Goal: Information Seeking & Learning: Learn about a topic

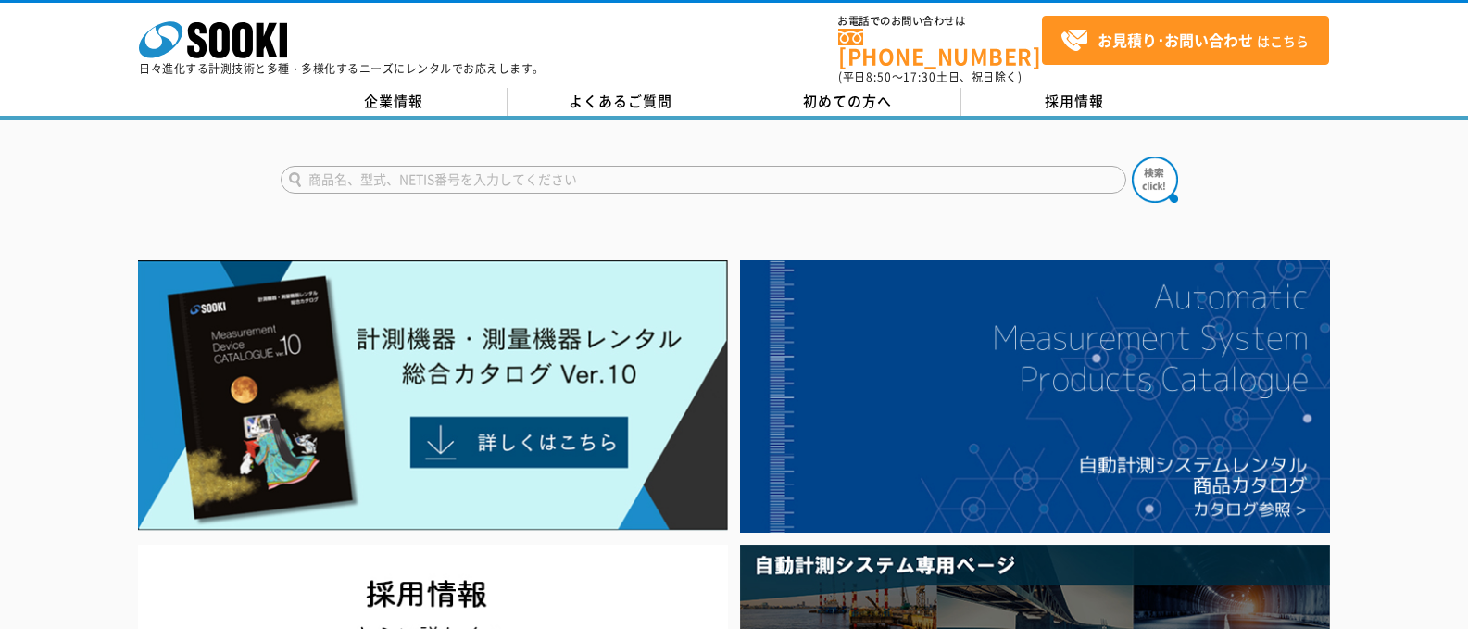
click at [349, 169] on input "text" at bounding box center [704, 180] width 846 height 28
type input "田村"
click at [1132, 157] on button at bounding box center [1155, 180] width 46 height 46
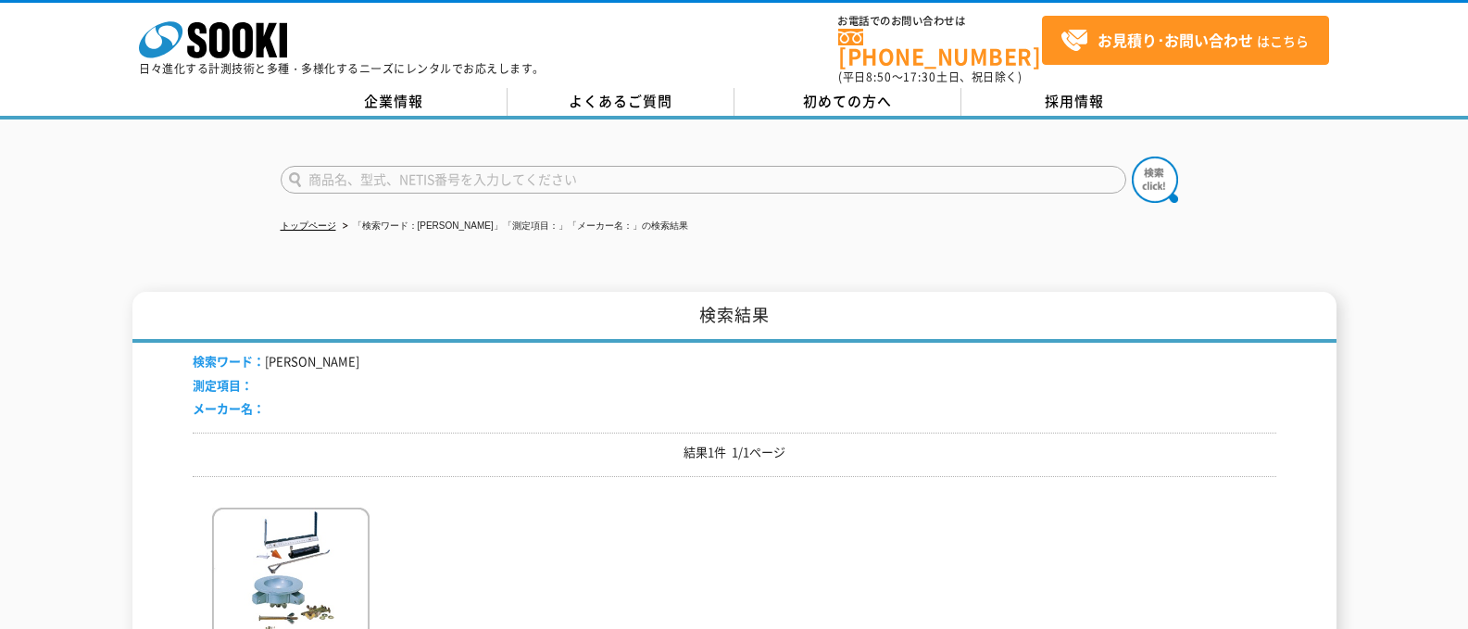
scroll to position [371, 0]
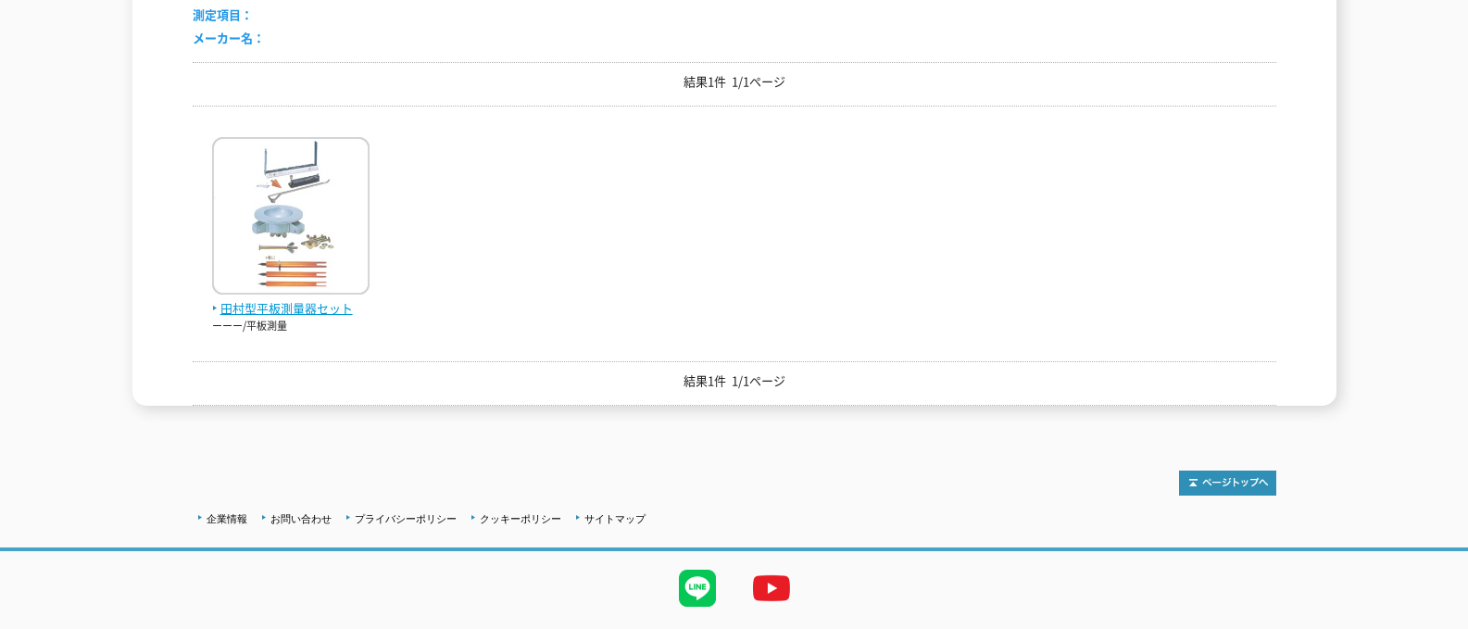
click at [283, 305] on span "田村型平板測量器セット" at bounding box center [290, 308] width 157 height 19
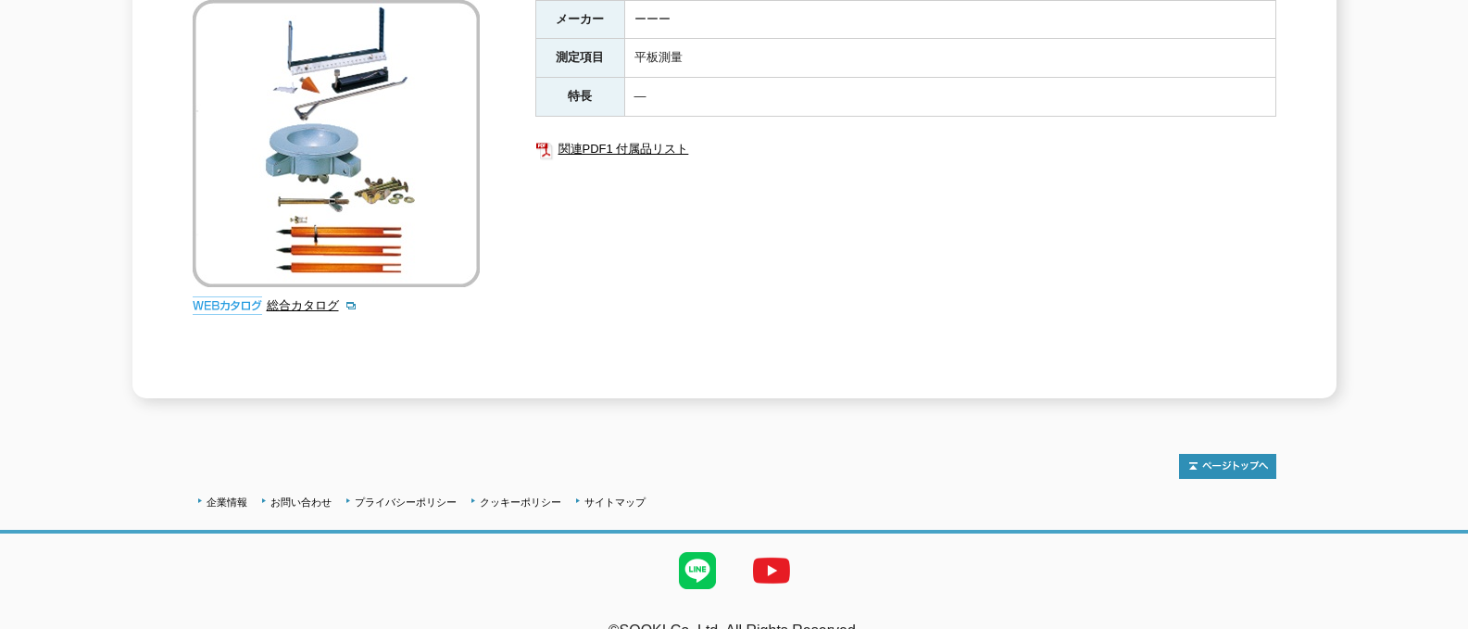
scroll to position [366, 0]
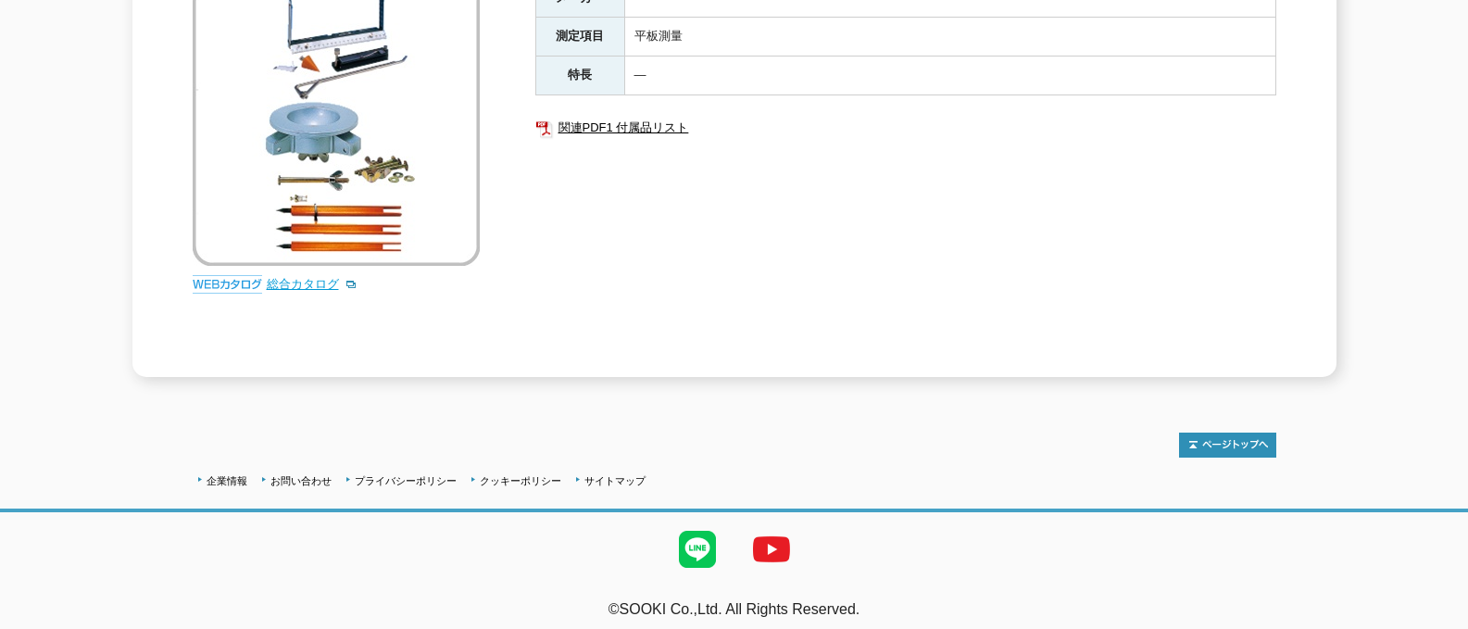
click at [302, 277] on link "総合カタログ" at bounding box center [312, 284] width 91 height 14
